Goal: Task Accomplishment & Management: Manage account settings

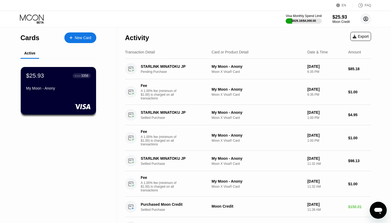
click at [365, 19] on circle at bounding box center [365, 19] width 11 height 11
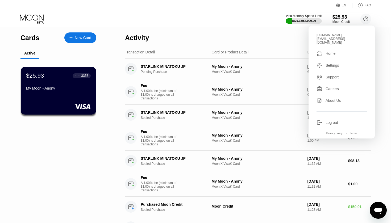
click at [332, 120] on div "Log out" at bounding box center [331, 122] width 12 height 4
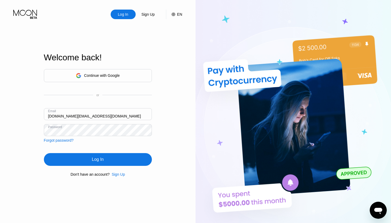
click at [108, 114] on input "[DOMAIN_NAME][EMAIL_ADDRESS][DOMAIN_NAME]" at bounding box center [98, 114] width 108 height 12
type input "[EMAIL_ADDRESS][DOMAIN_NAME]"
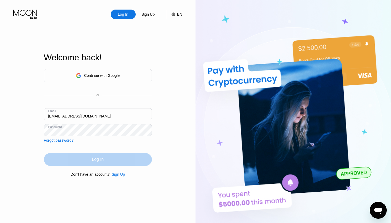
click at [85, 159] on div "Log In" at bounding box center [98, 159] width 108 height 13
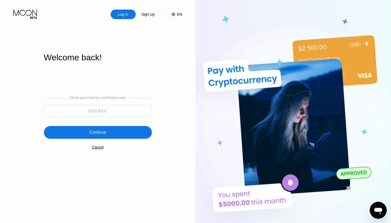
click at [111, 109] on input at bounding box center [98, 111] width 108 height 12
paste input "842961"
type input "842961"
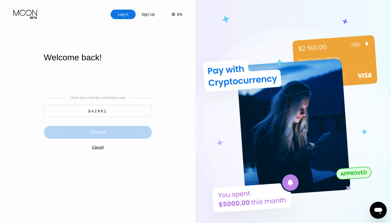
click at [95, 133] on div "Continue" at bounding box center [97, 132] width 17 height 5
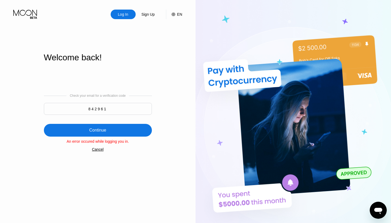
click at [122, 14] on div "Log In" at bounding box center [122, 14] width 11 height 5
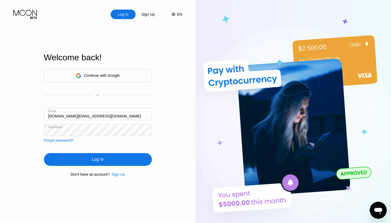
click at [110, 115] on input "[DOMAIN_NAME][EMAIL_ADDRESS][DOMAIN_NAME]" at bounding box center [98, 114] width 108 height 12
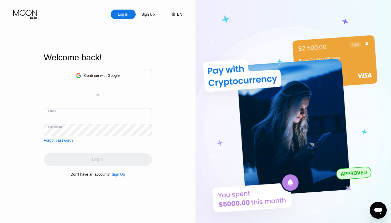
type input "ယ"
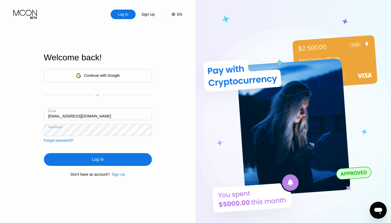
type input "b33@pandamm88.shop"
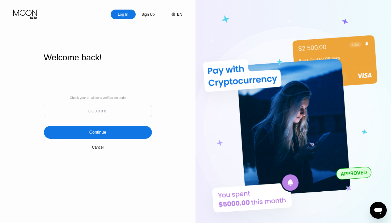
click at [114, 111] on input at bounding box center [98, 111] width 108 height 12
paste input "712131"
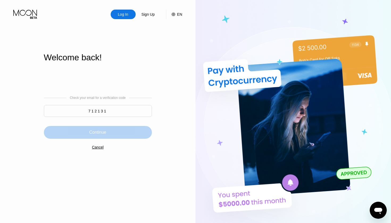
click at [106, 133] on div "Continue" at bounding box center [97, 132] width 17 height 5
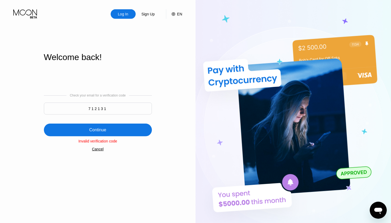
click at [109, 108] on input "712131" at bounding box center [98, 109] width 108 height 12
paste input "358987"
type input "358987"
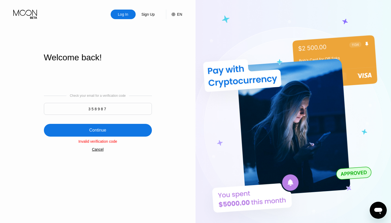
click at [103, 127] on div "Continue" at bounding box center [98, 130] width 108 height 13
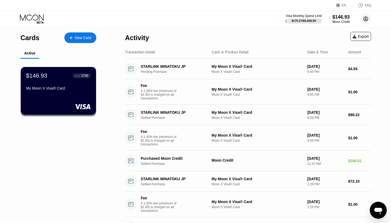
click at [367, 18] on circle at bounding box center [365, 19] width 11 height 11
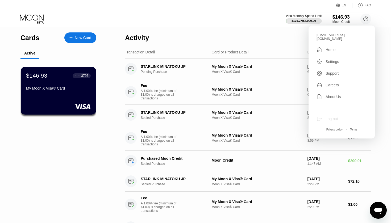
click at [335, 117] on div "Log out" at bounding box center [331, 119] width 12 height 4
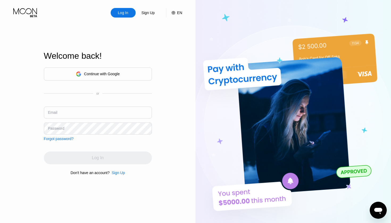
scroll to position [2, 0]
type input "[DOMAIN_NAME][EMAIL_ADDRESS][DOMAIN_NAME]"
